Goal: Use online tool/utility: Utilize a website feature to perform a specific function

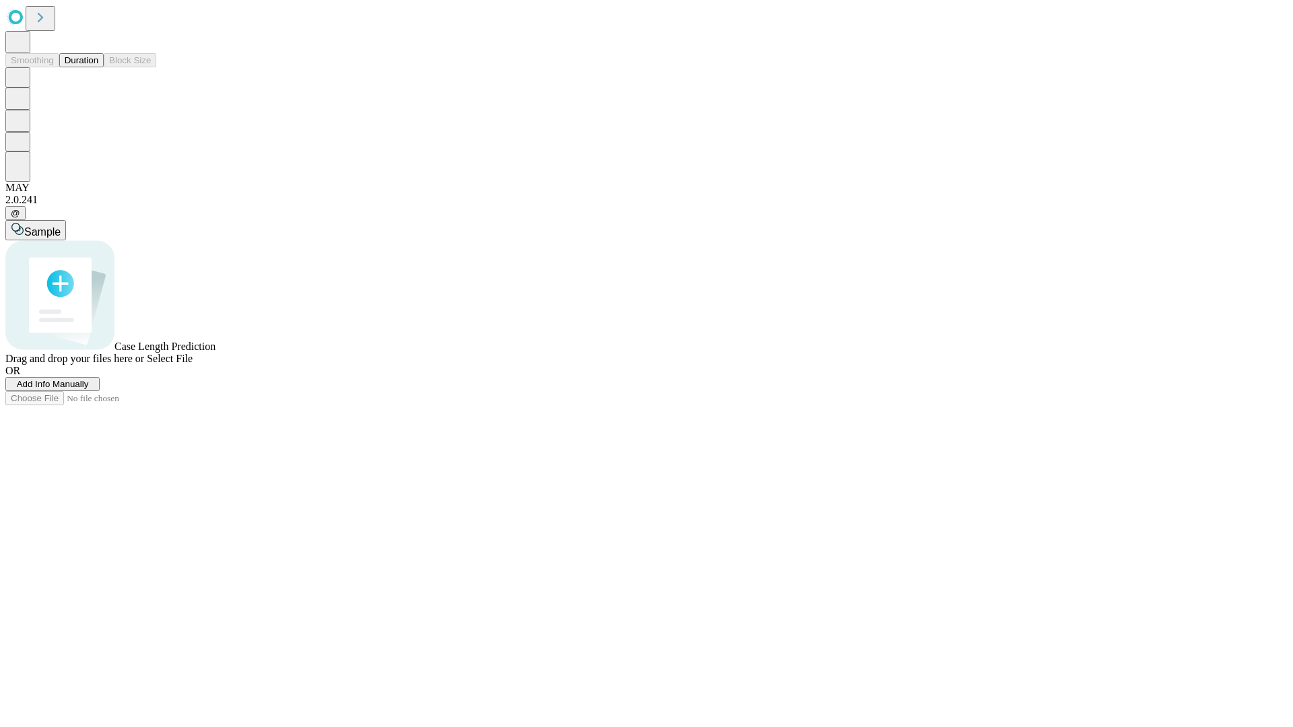
click at [98, 67] on button "Duration" at bounding box center [81, 60] width 44 height 14
click at [61, 226] on span "Sample" at bounding box center [42, 231] width 36 height 11
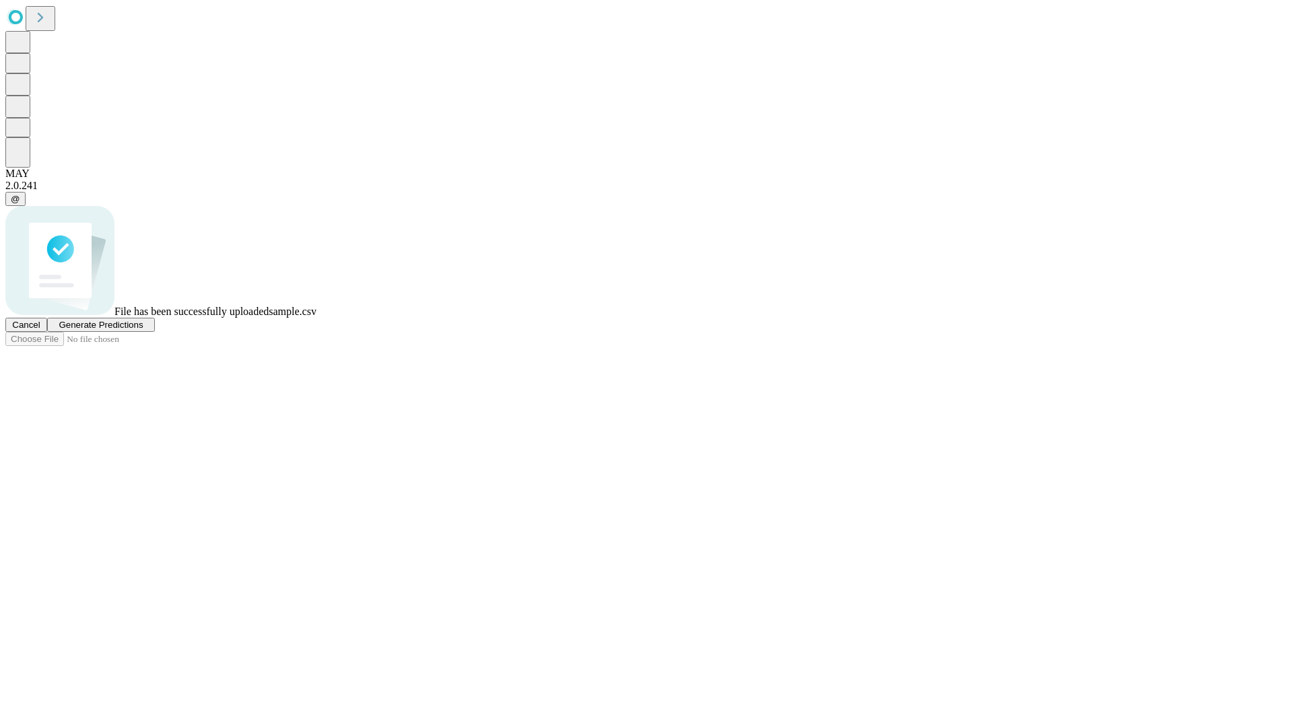
click at [143, 330] on span "Generate Predictions" at bounding box center [101, 325] width 84 height 10
